Goal: Task Accomplishment & Management: Manage account settings

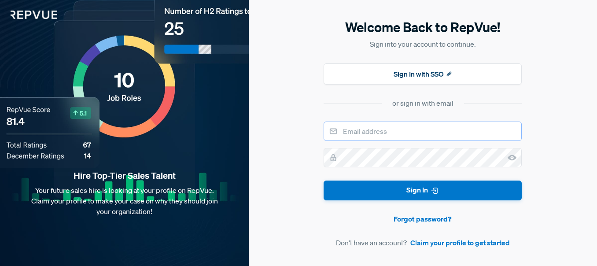
click at [394, 133] on input "email" at bounding box center [423, 131] width 198 height 19
type input "[EMAIL_ADDRESS][DOMAIN_NAME]"
click at [324, 181] on button "Sign In" at bounding box center [423, 191] width 198 height 20
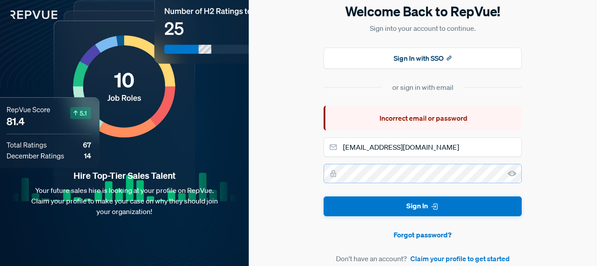
click at [324, 196] on button "Sign In" at bounding box center [423, 206] width 198 height 20
click at [511, 171] on use at bounding box center [512, 174] width 9 height 6
click at [324, 196] on button "Sign In" at bounding box center [423, 206] width 198 height 20
click at [451, 184] on form "[EMAIL_ADDRESS][DOMAIN_NAME] Sign In Forgot password? Don't have an account? Cl…" at bounding box center [423, 200] width 198 height 126
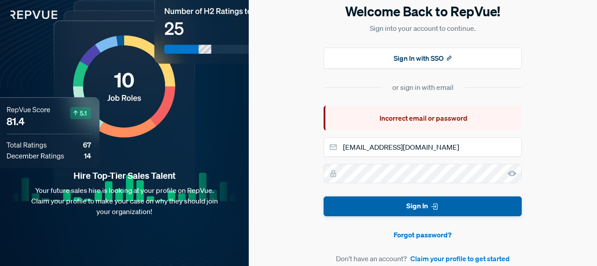
click at [441, 208] on button "Sign In" at bounding box center [423, 206] width 198 height 20
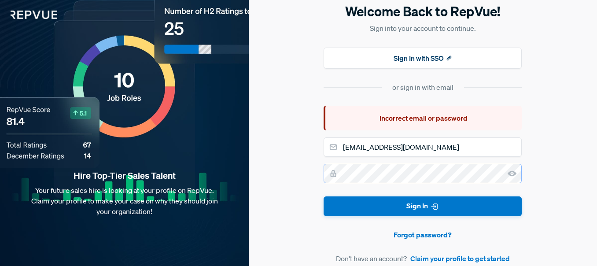
click at [324, 196] on button "Sign In" at bounding box center [423, 206] width 198 height 20
click at [429, 235] on link "Forgot password?" at bounding box center [423, 235] width 198 height 11
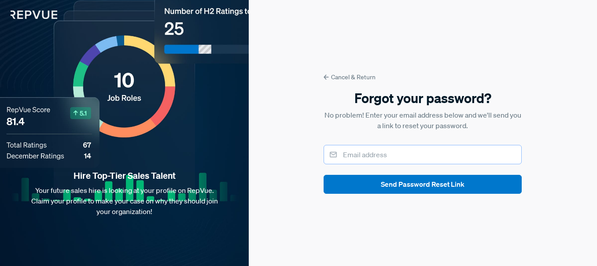
click at [397, 156] on input "email" at bounding box center [423, 154] width 198 height 19
type input "[EMAIL_ADDRESS][DOMAIN_NAME]"
click at [324, 175] on button "Send Password Reset Link" at bounding box center [423, 184] width 198 height 19
